Goal: Task Accomplishment & Management: Complete application form

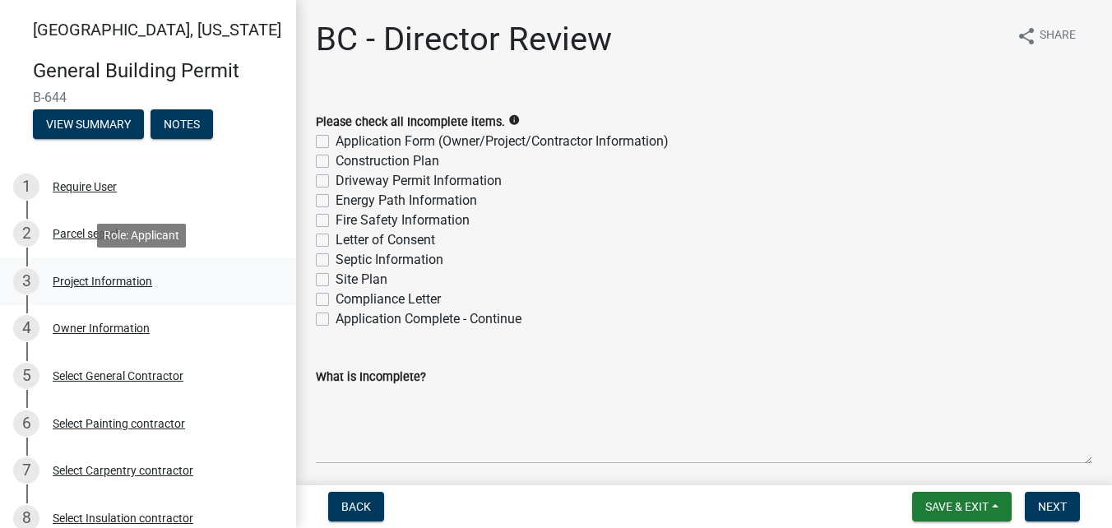
click at [77, 280] on div "Project Information" at bounding box center [103, 281] width 100 height 12
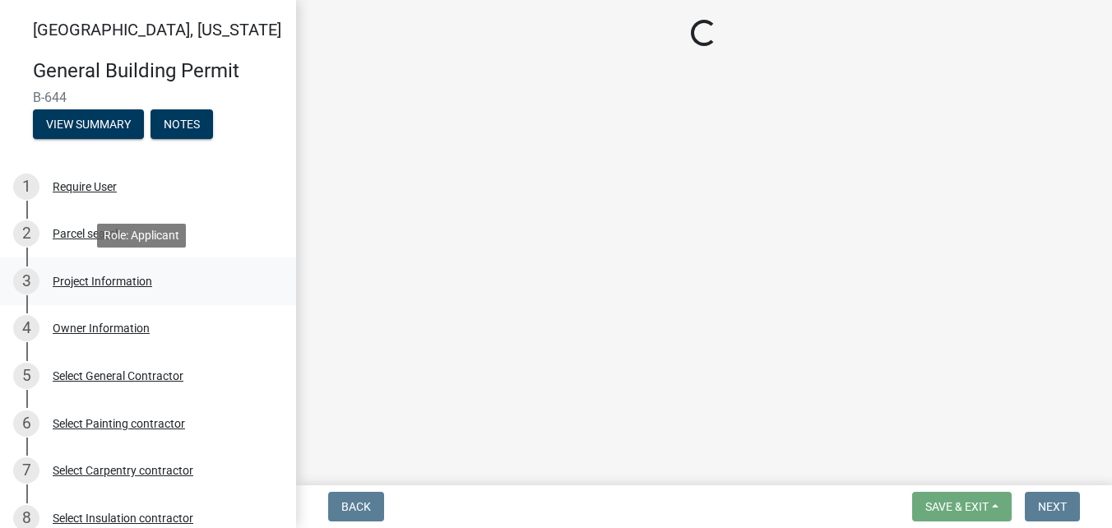
select select "f62e9ec7-2ce1-40c9-9d70-ac6e7ddc5d7c"
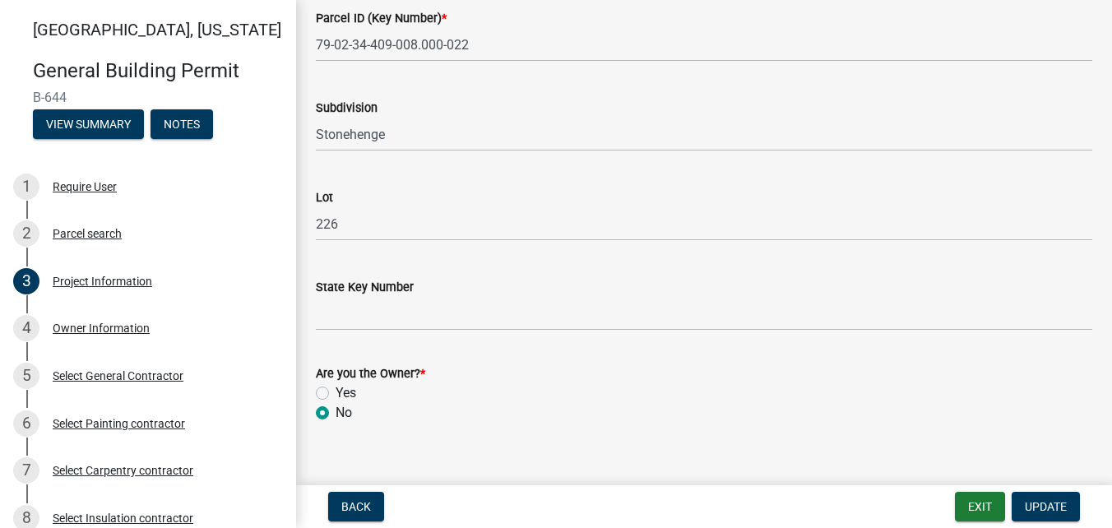
scroll to position [1057, 0]
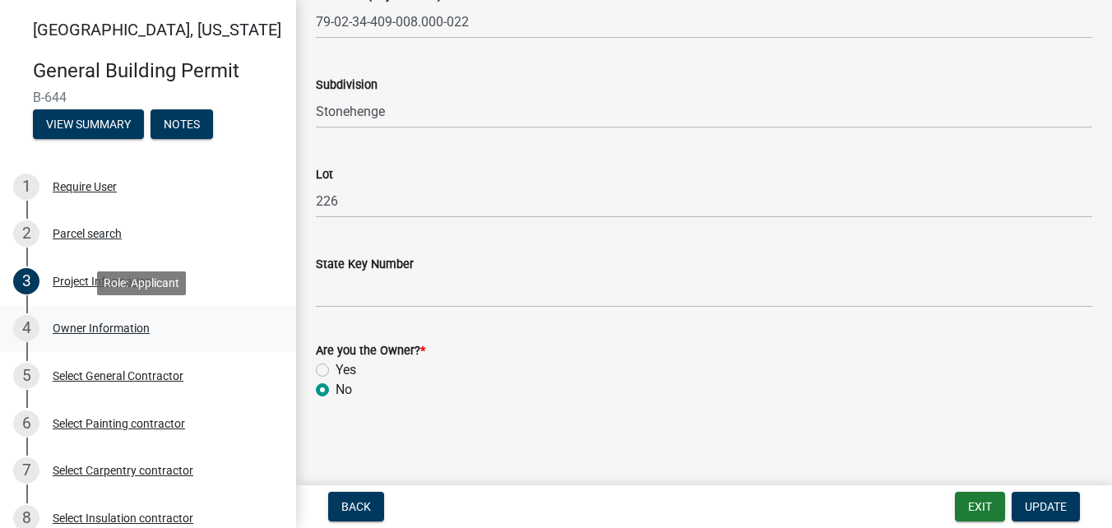
click at [124, 326] on div "Owner Information" at bounding box center [101, 328] width 97 height 12
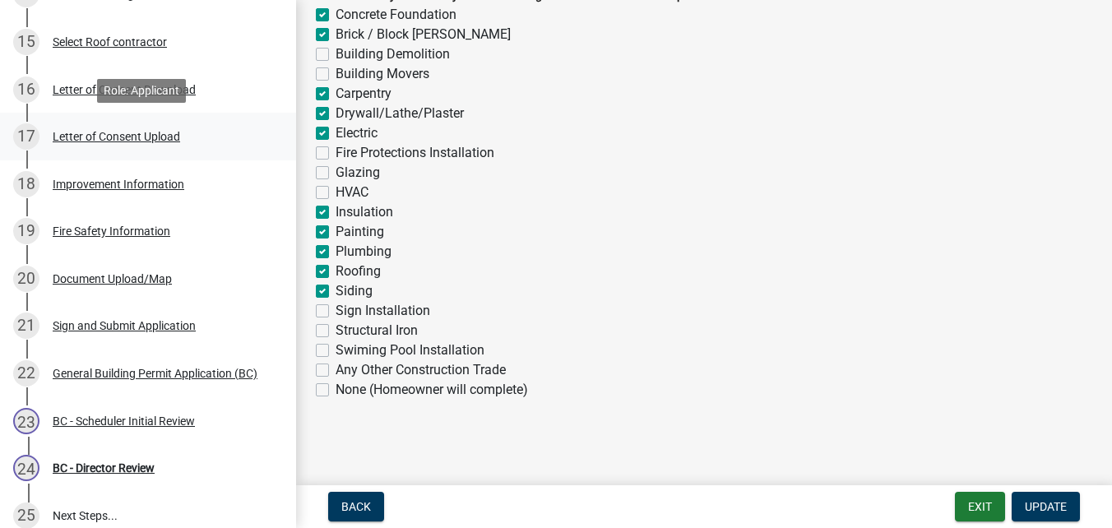
scroll to position [725, 0]
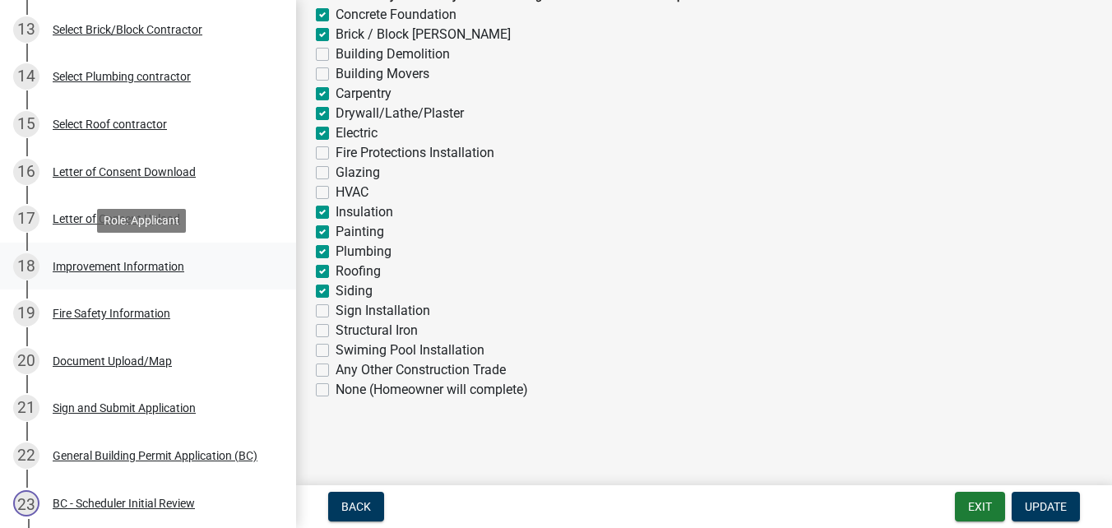
click at [94, 264] on div "Improvement Information" at bounding box center [119, 267] width 132 height 12
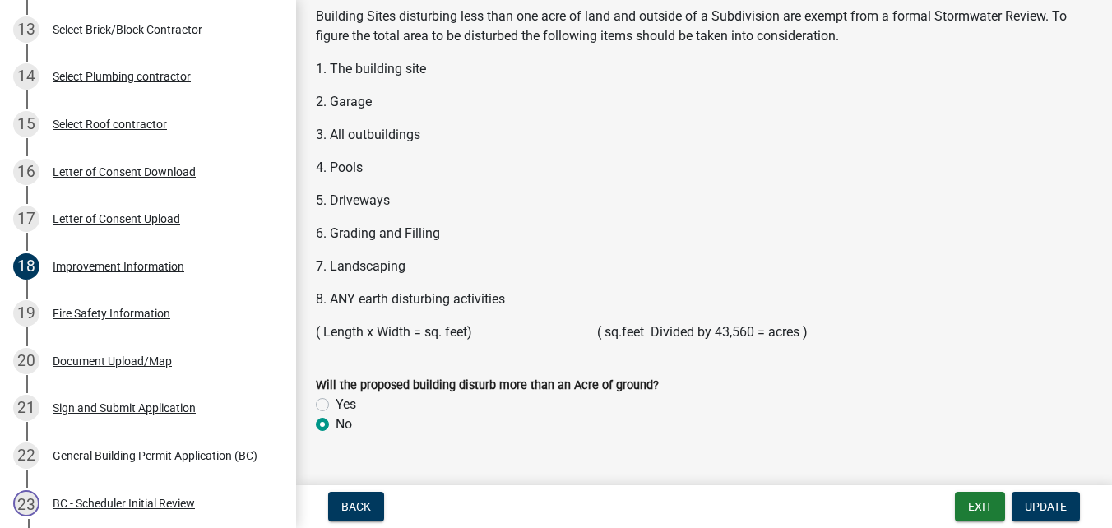
scroll to position [2340, 0]
